Goal: Transaction & Acquisition: Book appointment/travel/reservation

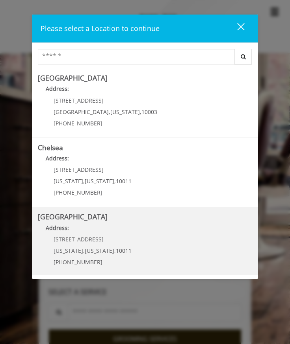
click at [126, 215] on h5 "[GEOGRAPHIC_DATA]" at bounding box center [145, 216] width 214 height 7
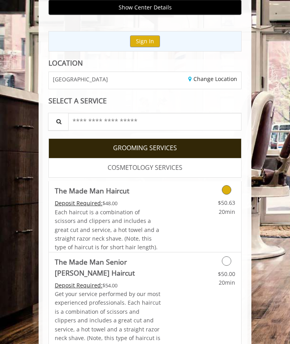
scroll to position [85, 0]
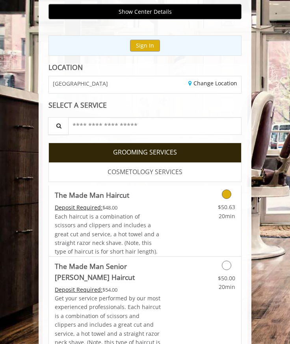
click at [216, 199] on link "$50.63 20min" at bounding box center [214, 210] width 42 height 22
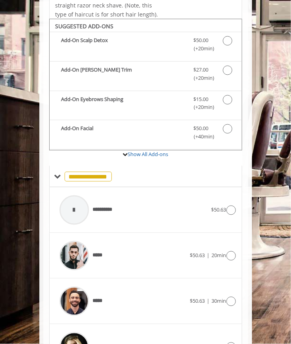
scroll to position [271, 0]
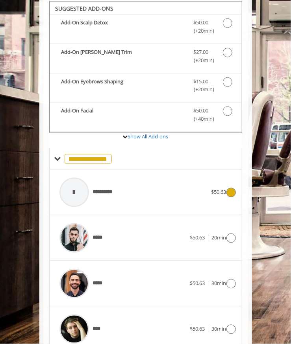
click at [213, 189] on span "$50.63" at bounding box center [218, 192] width 15 height 7
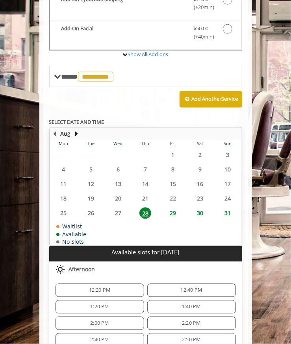
scroll to position [425, 0]
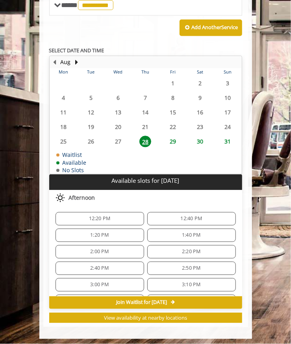
click at [105, 232] on span "1:20 PM" at bounding box center [99, 235] width 18 height 6
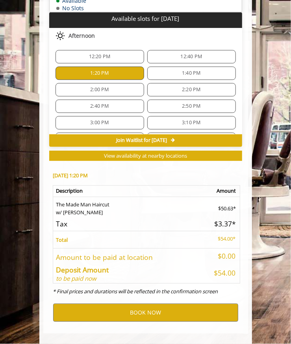
scroll to position [593, 0]
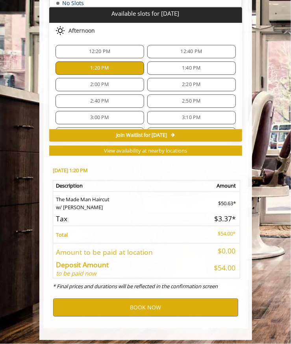
click at [170, 66] on span "1:40 PM" at bounding box center [191, 68] width 81 height 6
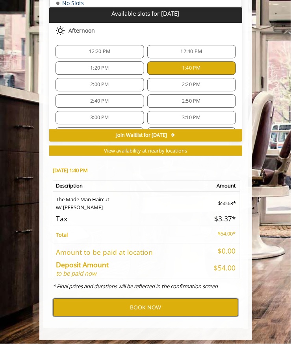
click at [173, 300] on button "BOOK NOW" at bounding box center [145, 308] width 185 height 18
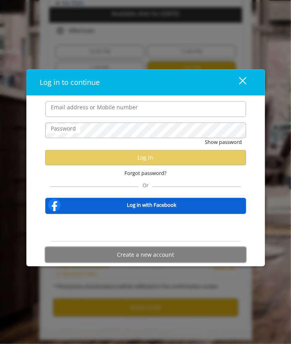
click at [144, 257] on button "Create a new account" at bounding box center [145, 254] width 201 height 15
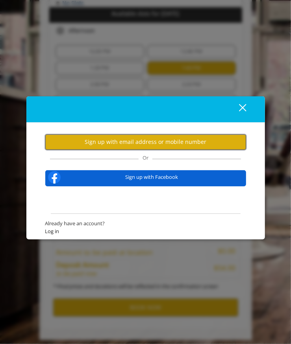
click at [125, 138] on button "Sign up with email address or mobile number" at bounding box center [145, 142] width 201 height 15
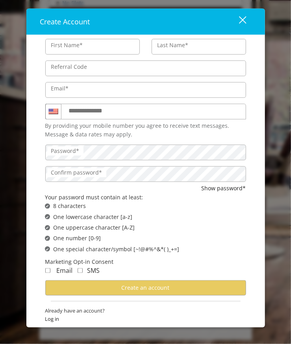
type input "*******"
type input "*****"
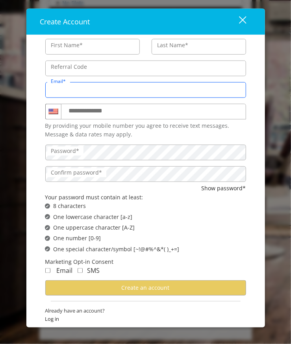
type input "**********"
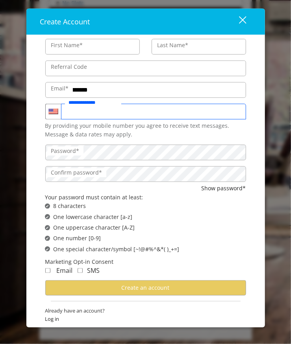
type input "**********"
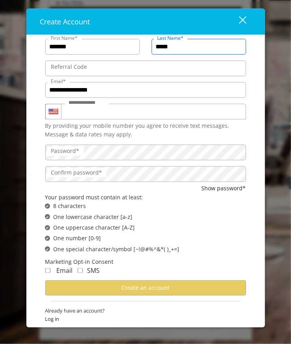
scroll to position [0, 0]
click at [79, 155] on label "Password*" at bounding box center [65, 151] width 36 height 9
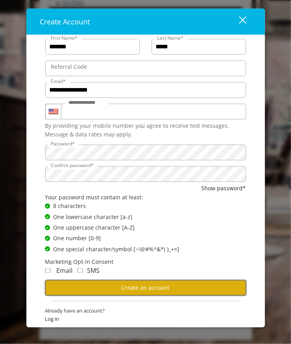
click at [127, 293] on button "Create an account" at bounding box center [145, 287] width 201 height 15
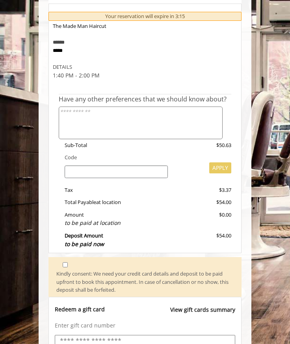
scroll to position [249, 0]
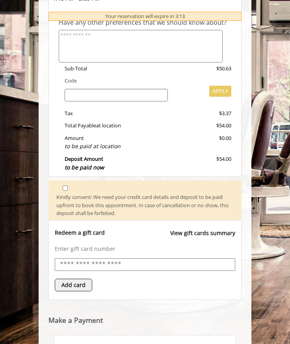
click at [105, 263] on input "text" at bounding box center [145, 264] width 172 height 11
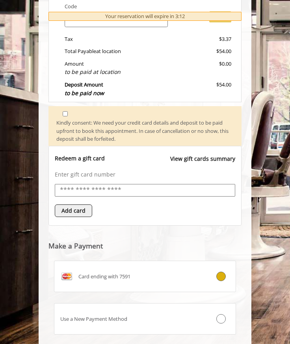
scroll to position [370, 0]
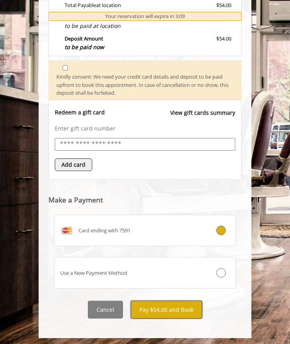
click at [164, 307] on button "Pay $54.00 and Book" at bounding box center [166, 310] width 71 height 18
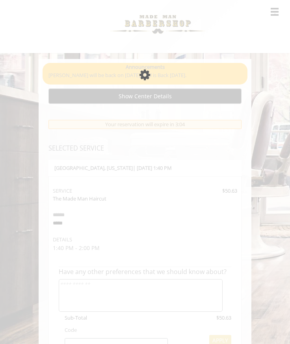
scroll to position [306, 0]
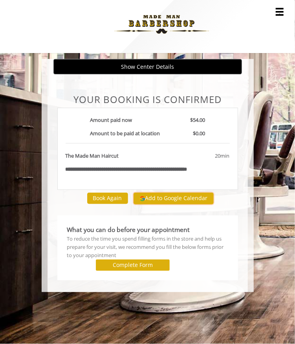
click at [156, 202] on button "Add to Google Calendar" at bounding box center [174, 199] width 80 height 12
